Goal: Information Seeking & Learning: Learn about a topic

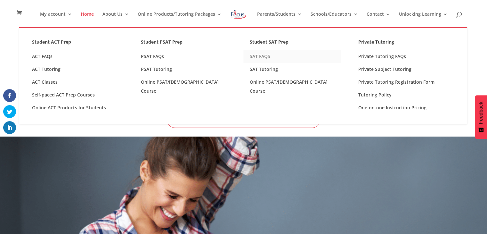
click at [266, 54] on link "SAT FAQS" at bounding box center [293, 56] width 98 height 13
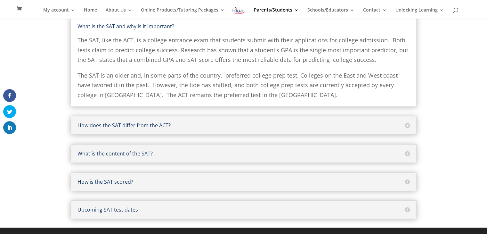
scroll to position [78, 0]
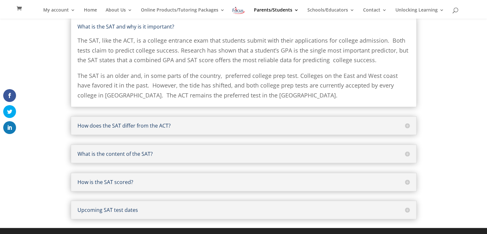
click at [179, 153] on h5 "What is the content of the SAT?" at bounding box center [244, 153] width 333 height 5
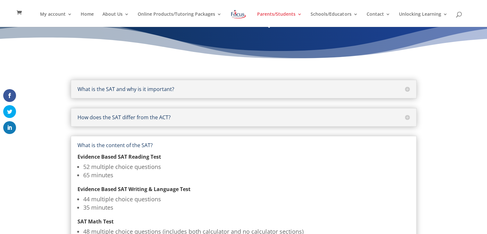
scroll to position [0, 0]
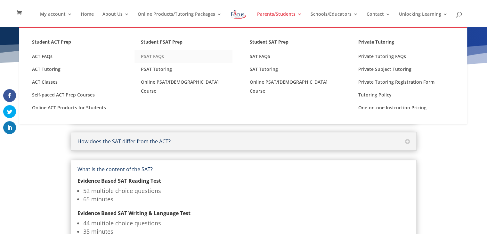
click at [164, 55] on link "PSAT FAQs" at bounding box center [184, 56] width 98 height 13
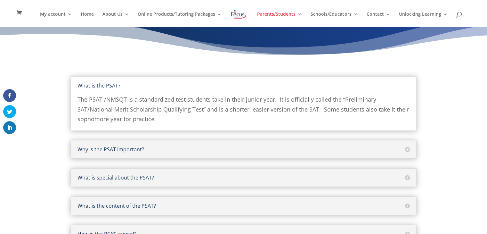
scroll to position [56, 0]
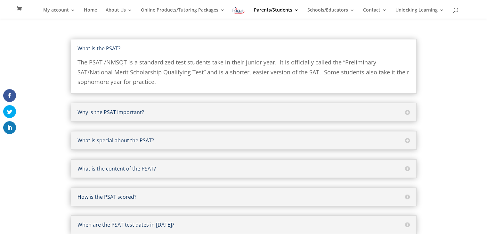
click at [135, 167] on h5 "What is the content of the PSAT?" at bounding box center [244, 168] width 333 height 5
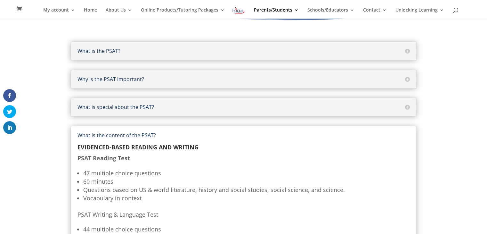
scroll to position [48, 0]
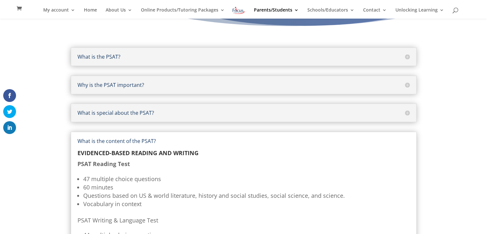
click at [117, 89] on div "Why is the PSAT important? The PSAT plays one very important role in the colleg…" at bounding box center [244, 85] width 346 height 19
click at [117, 82] on h5 "Why is the PSAT important?" at bounding box center [244, 84] width 333 height 5
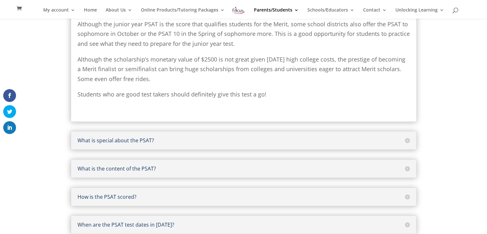
scroll to position [148, 0]
click at [204, 135] on div "What is special about the PSAT? It is unique because the PSAT has no official r…" at bounding box center [244, 140] width 346 height 19
click at [195, 140] on h5 "What is special about the PSAT?" at bounding box center [244, 140] width 333 height 5
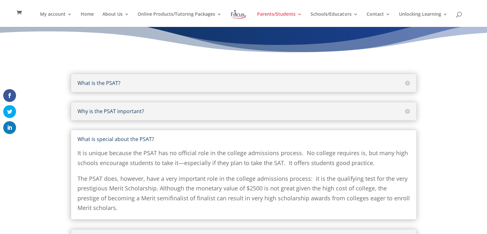
scroll to position [0, 0]
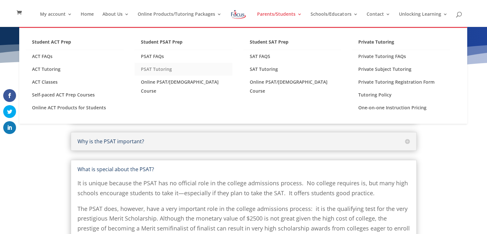
click at [162, 71] on link "PSAT Tutoring" at bounding box center [184, 69] width 98 height 13
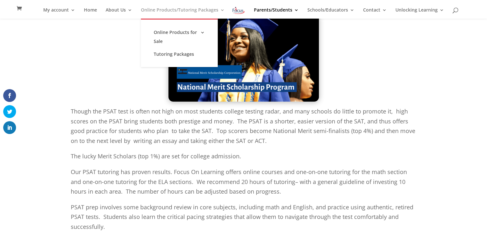
scroll to position [69, 0]
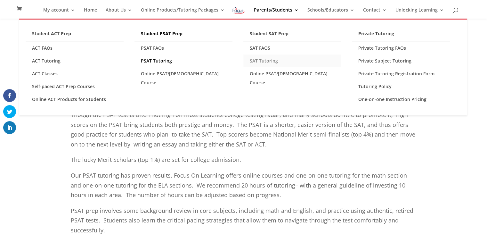
click at [265, 61] on link "SAT Tutoring" at bounding box center [293, 60] width 98 height 13
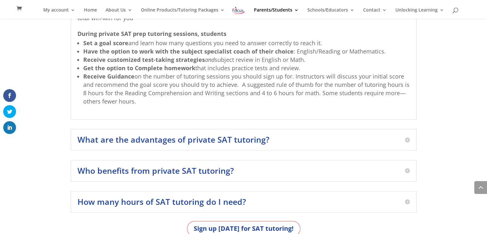
scroll to position [769, 0]
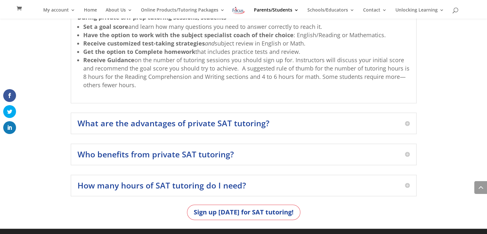
click at [408, 184] on h5 "How many hours of SAT tutoring do I need?" at bounding box center [244, 185] width 333 height 8
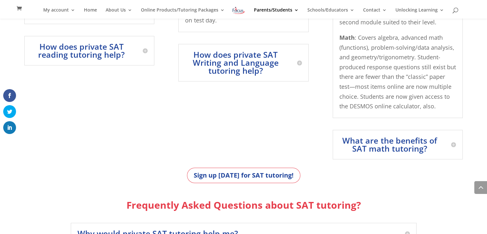
scroll to position [501, 0]
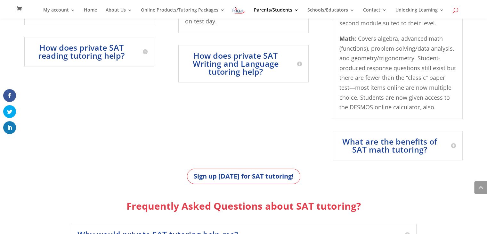
click at [456, 12] on span at bounding box center [456, 12] width 0 height 0
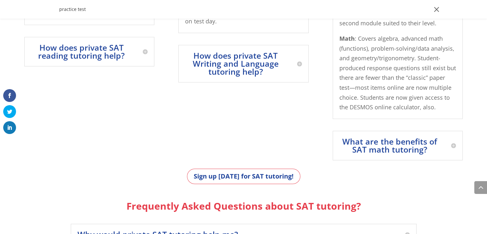
type input "practice test"
